Goal: Transaction & Acquisition: Purchase product/service

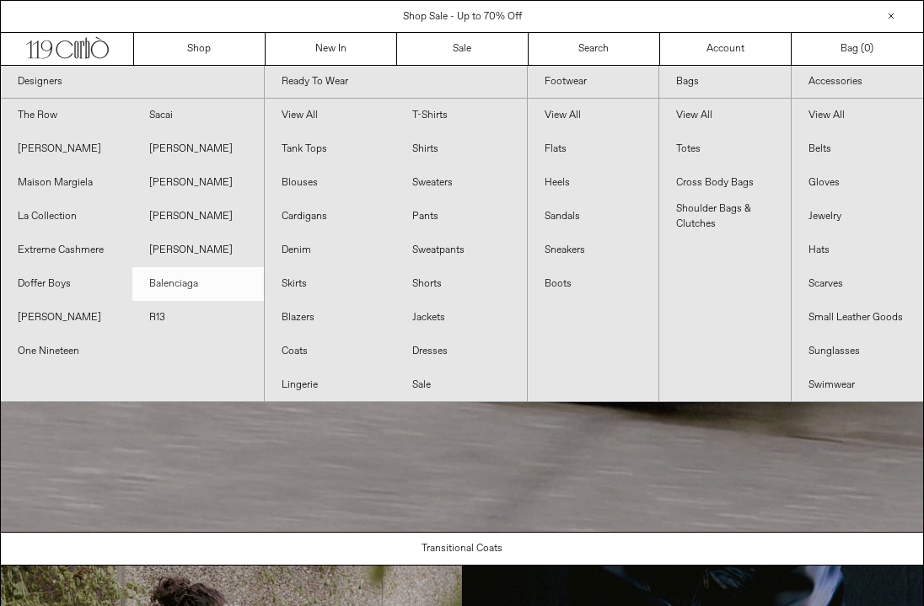
click at [194, 272] on link "Balenciaga" at bounding box center [198, 284] width 132 height 34
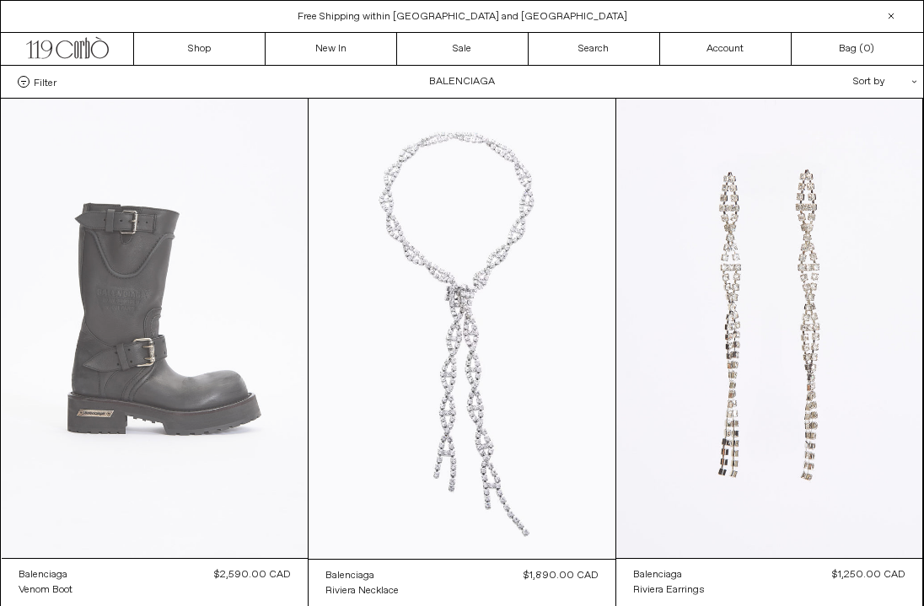
click at [132, 320] on at bounding box center [155, 329] width 307 height 460
